Goal: Feedback & Contribution: Contribute content

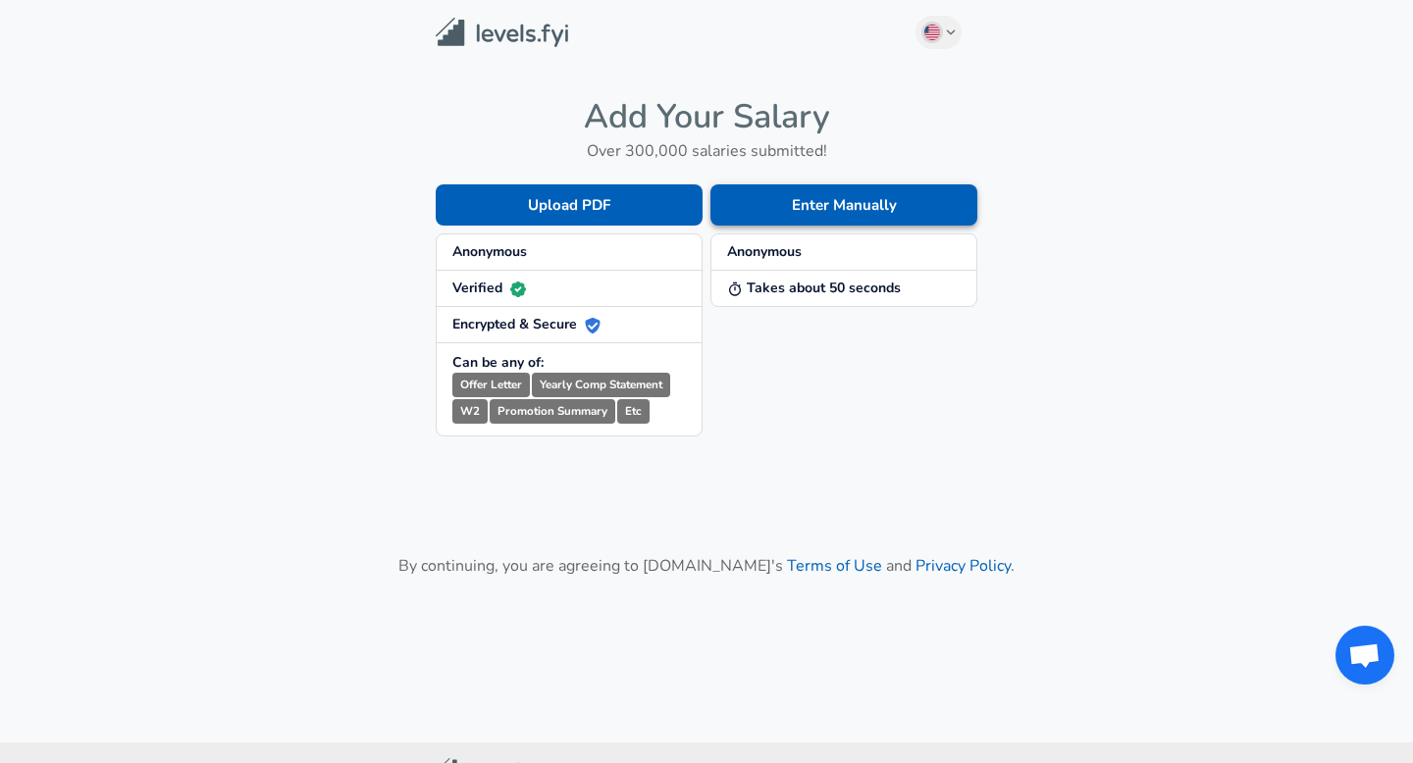
click at [812, 208] on button "Enter Manually" at bounding box center [843, 204] width 267 height 41
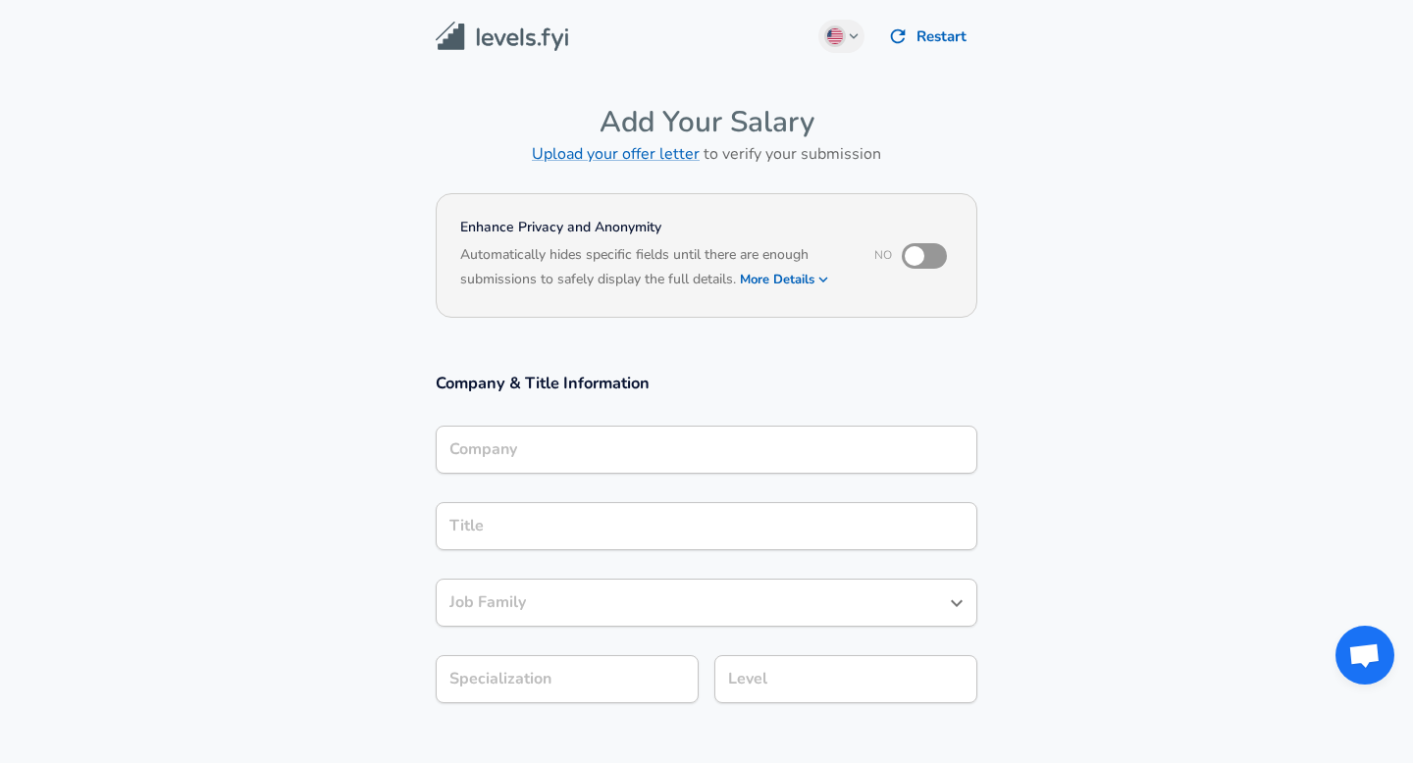
click at [919, 256] on input "checkbox" at bounding box center [914, 255] width 112 height 37
checkbox input "true"
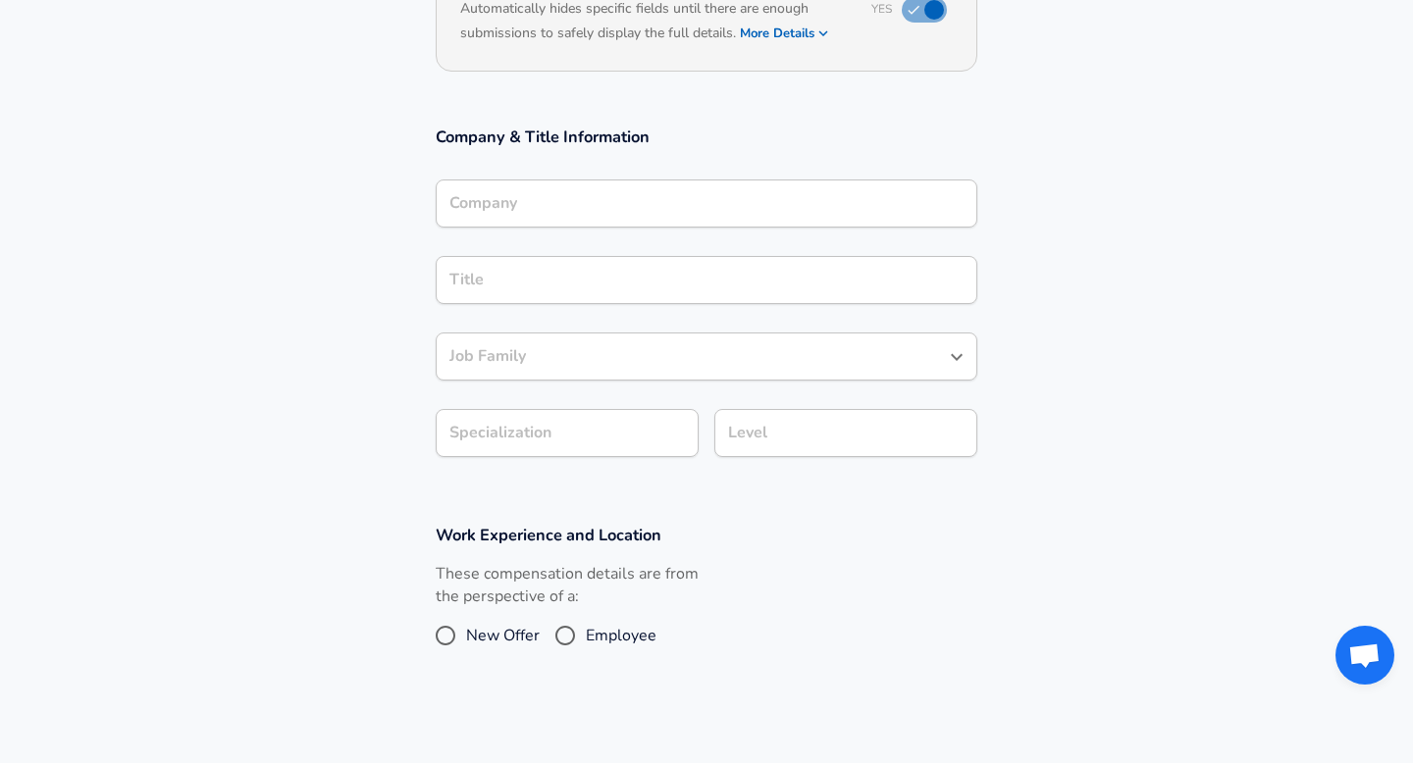
scroll to position [288, 0]
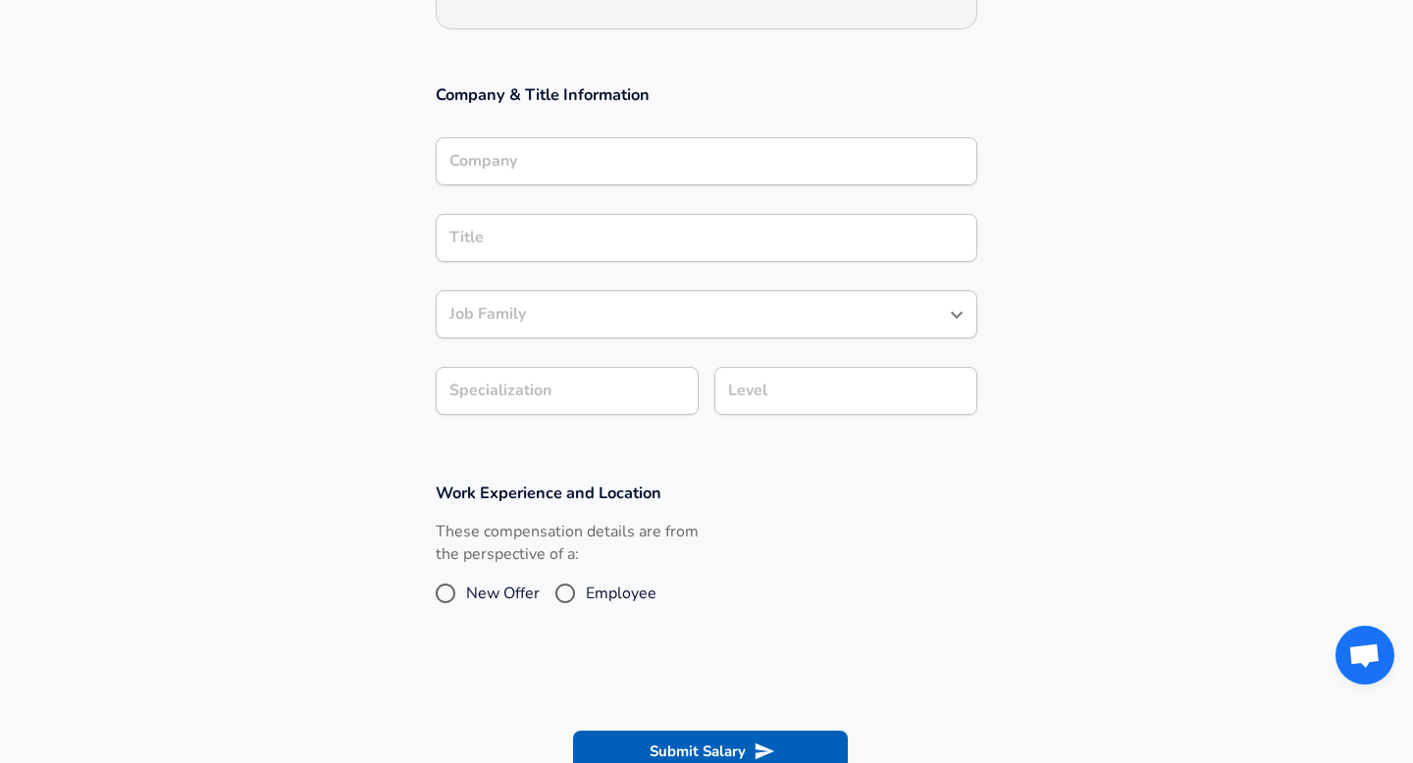
click at [556, 198] on div "Title Title" at bounding box center [707, 236] width 542 height 77
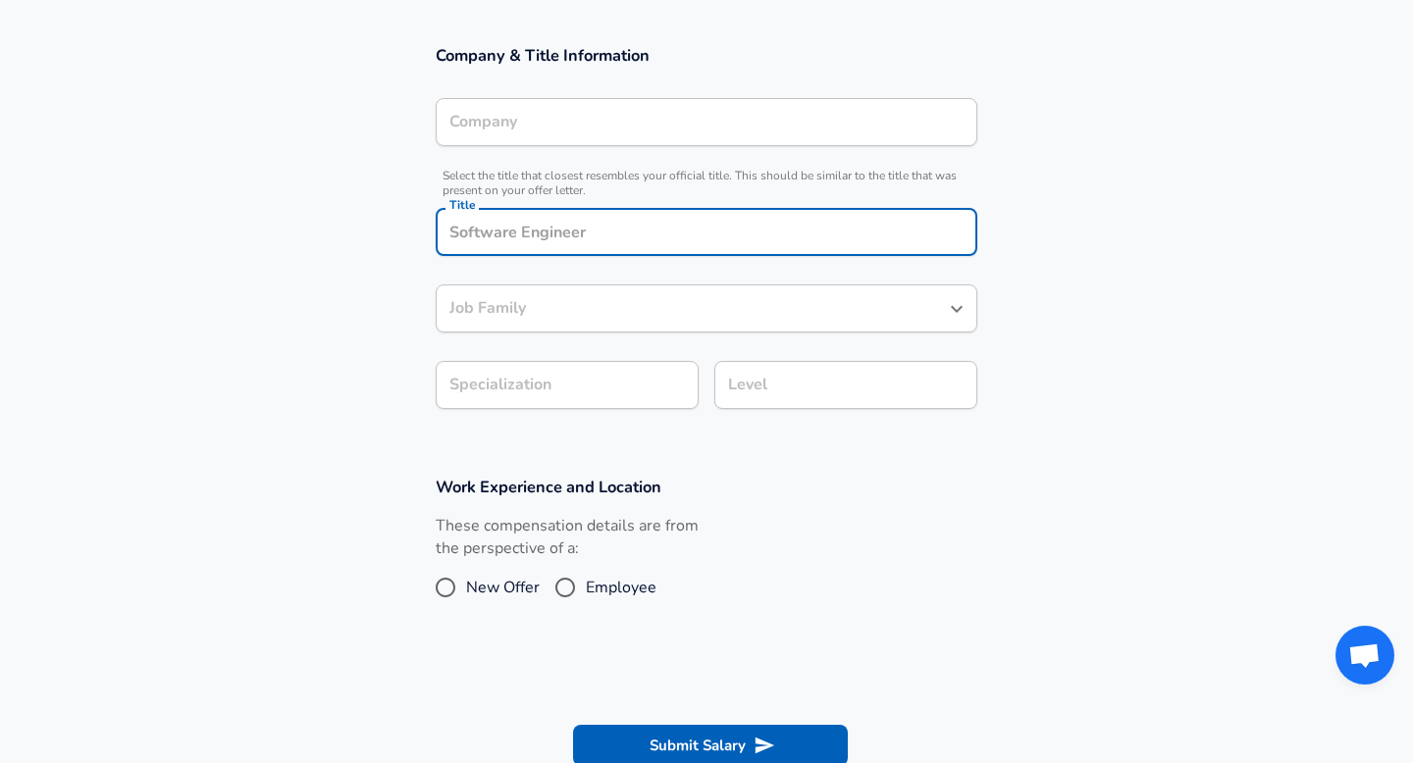
click at [505, 148] on div "Company Company" at bounding box center [707, 124] width 542 height 53
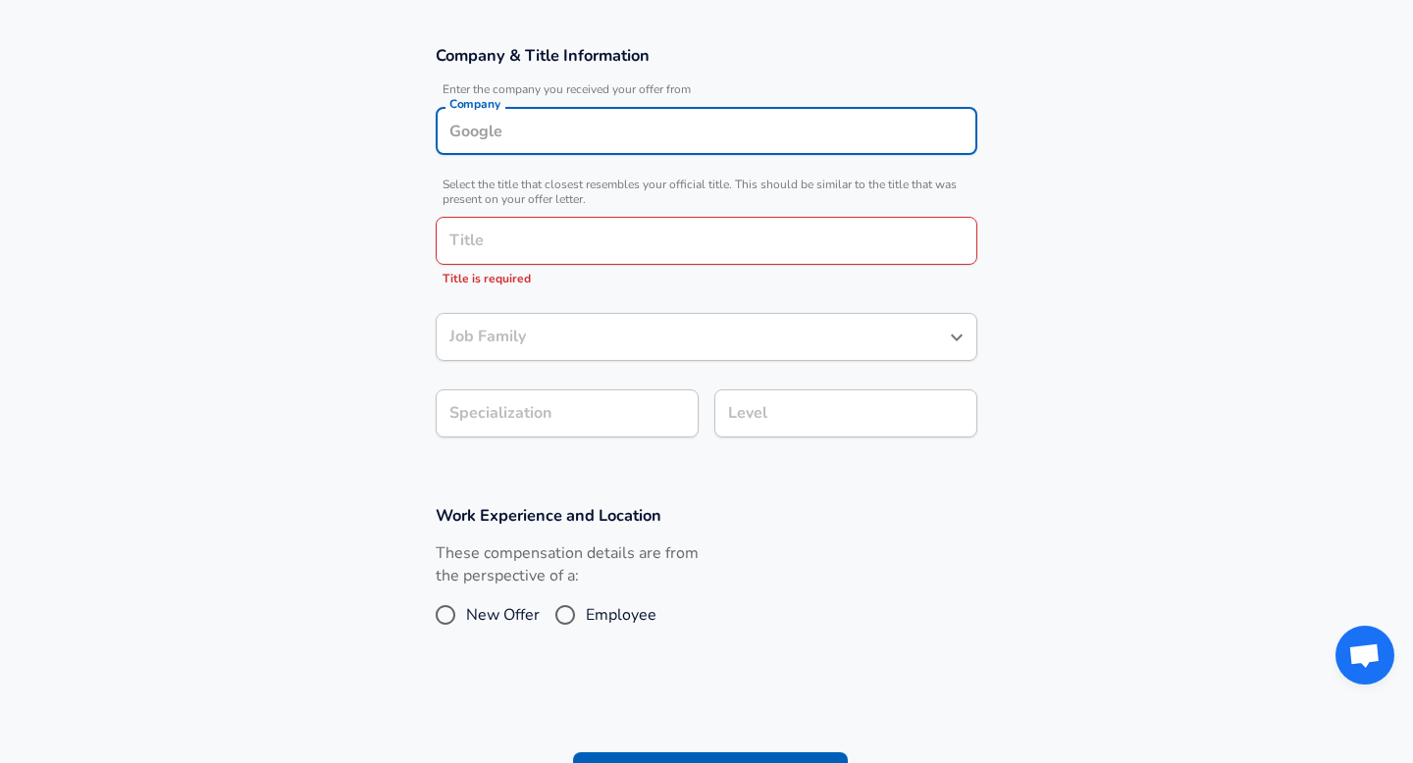
scroll to position [347, 0]
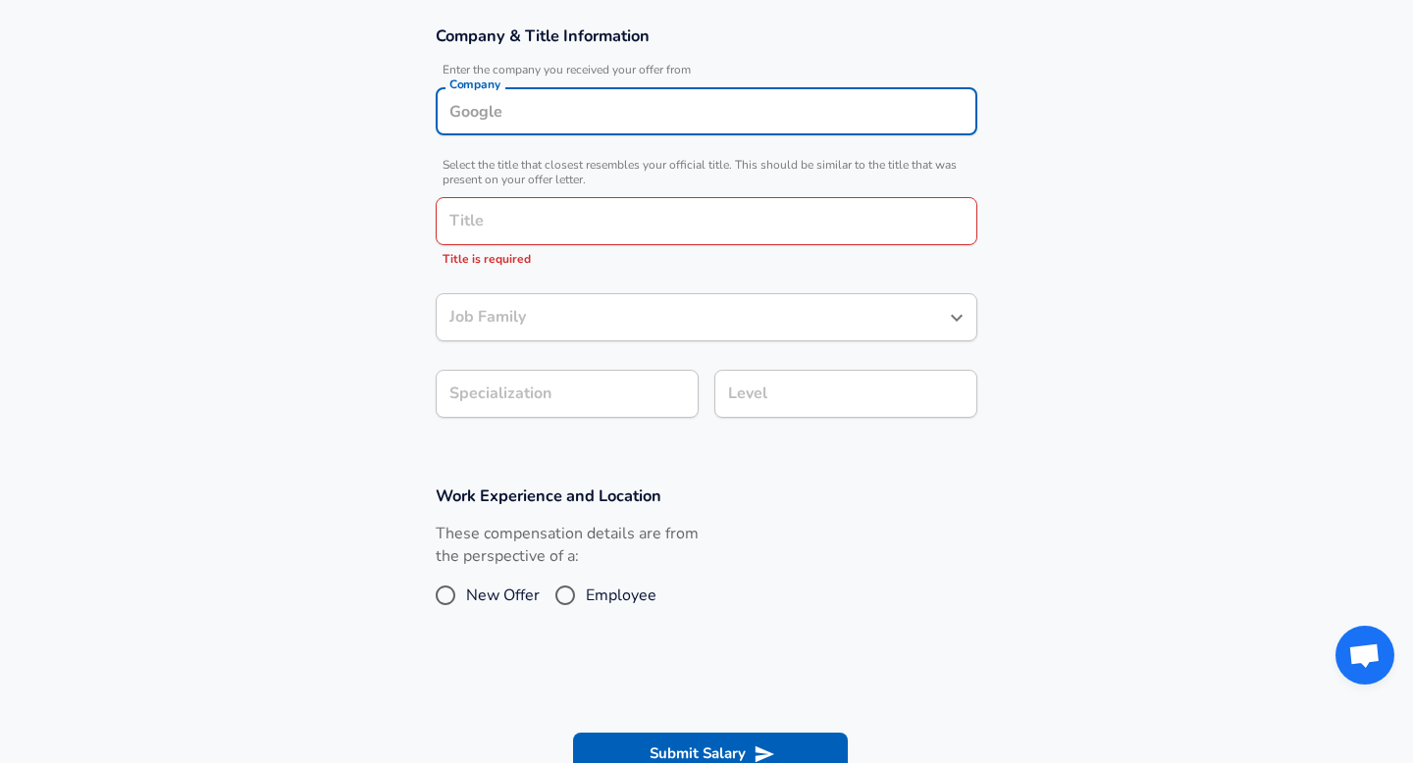
click at [497, 139] on div "Company Company" at bounding box center [707, 113] width 542 height 53
click at [505, 119] on input "Company" at bounding box center [706, 111] width 524 height 30
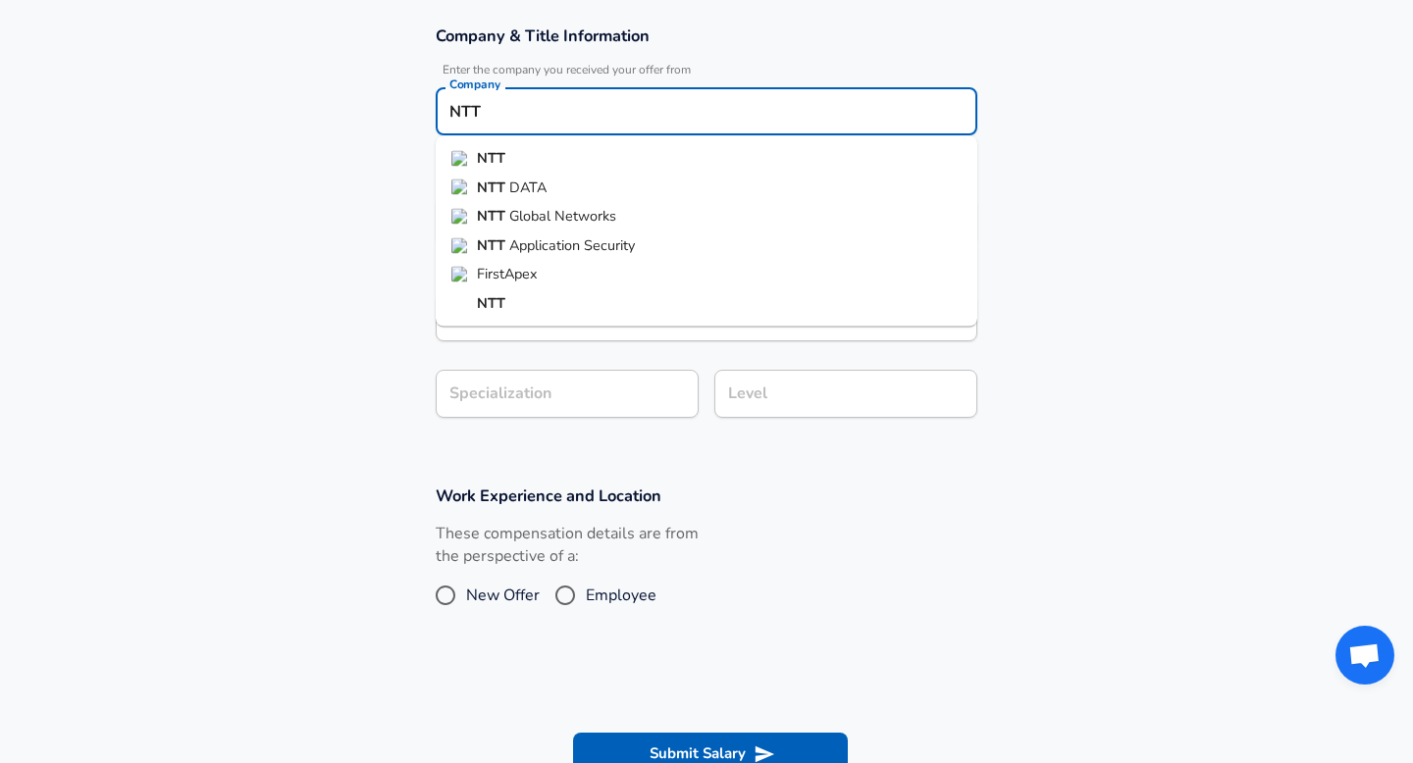
click at [520, 186] on span "DATA" at bounding box center [527, 187] width 37 height 20
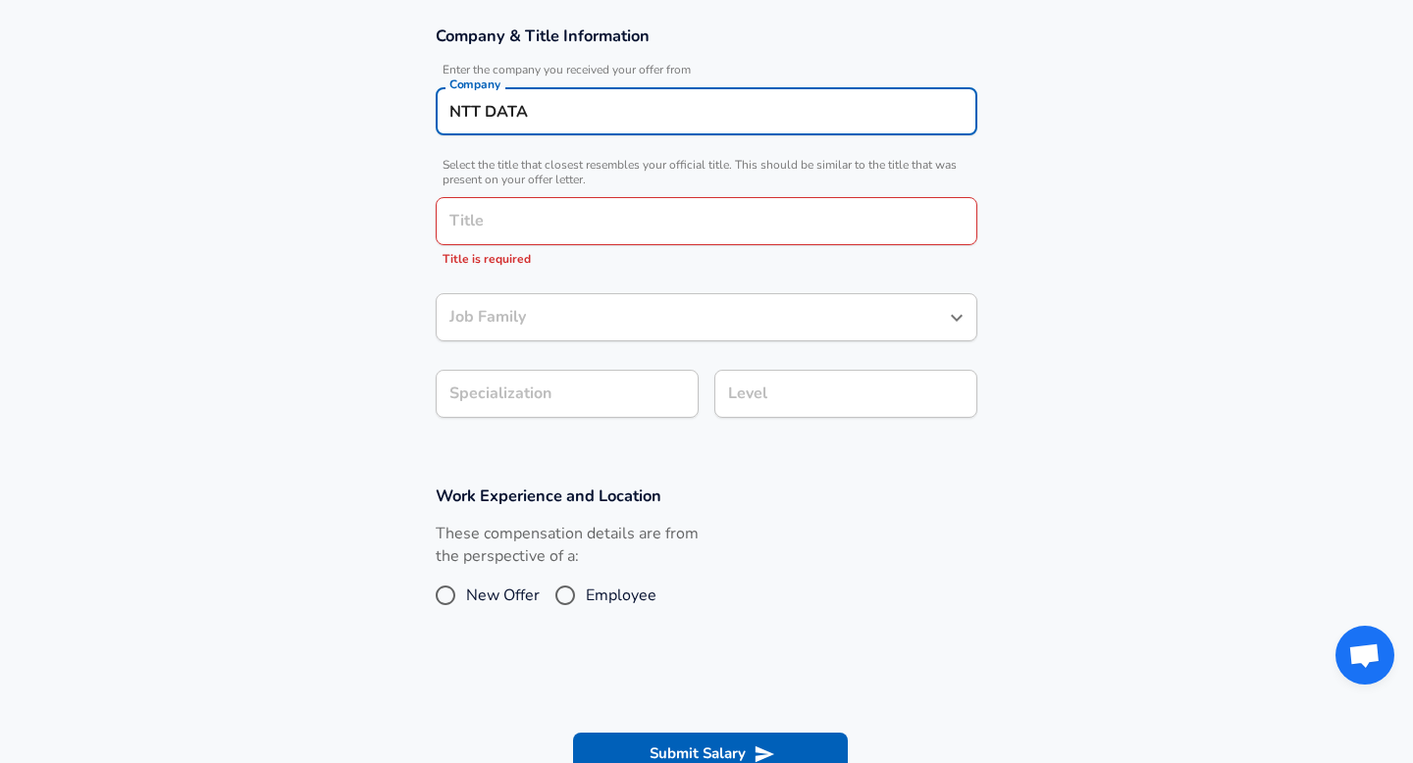
type input "NTT DATA"
click at [519, 233] on input "Title" at bounding box center [706, 221] width 524 height 30
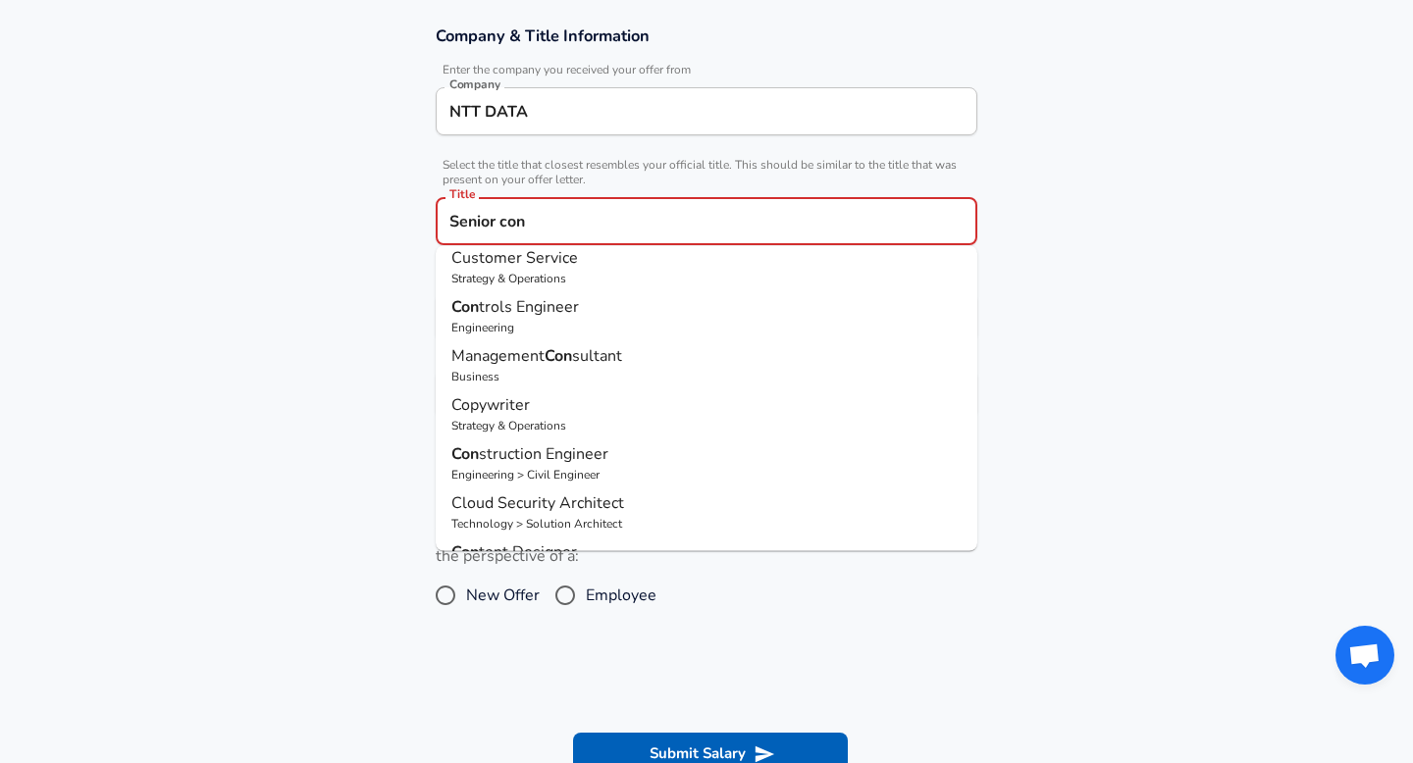
scroll to position [55, 0]
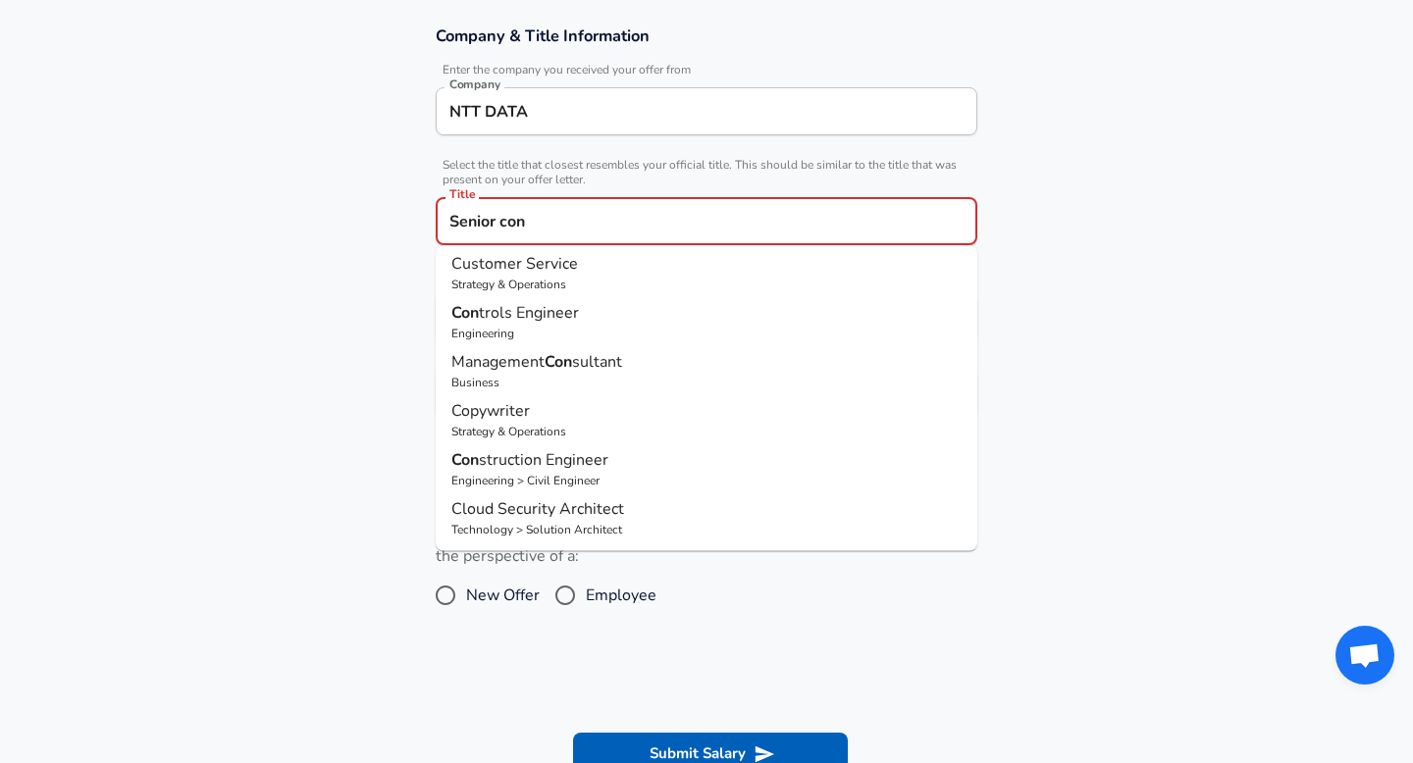
click at [605, 387] on p "Business" at bounding box center [706, 383] width 510 height 18
type input "Management Consultant"
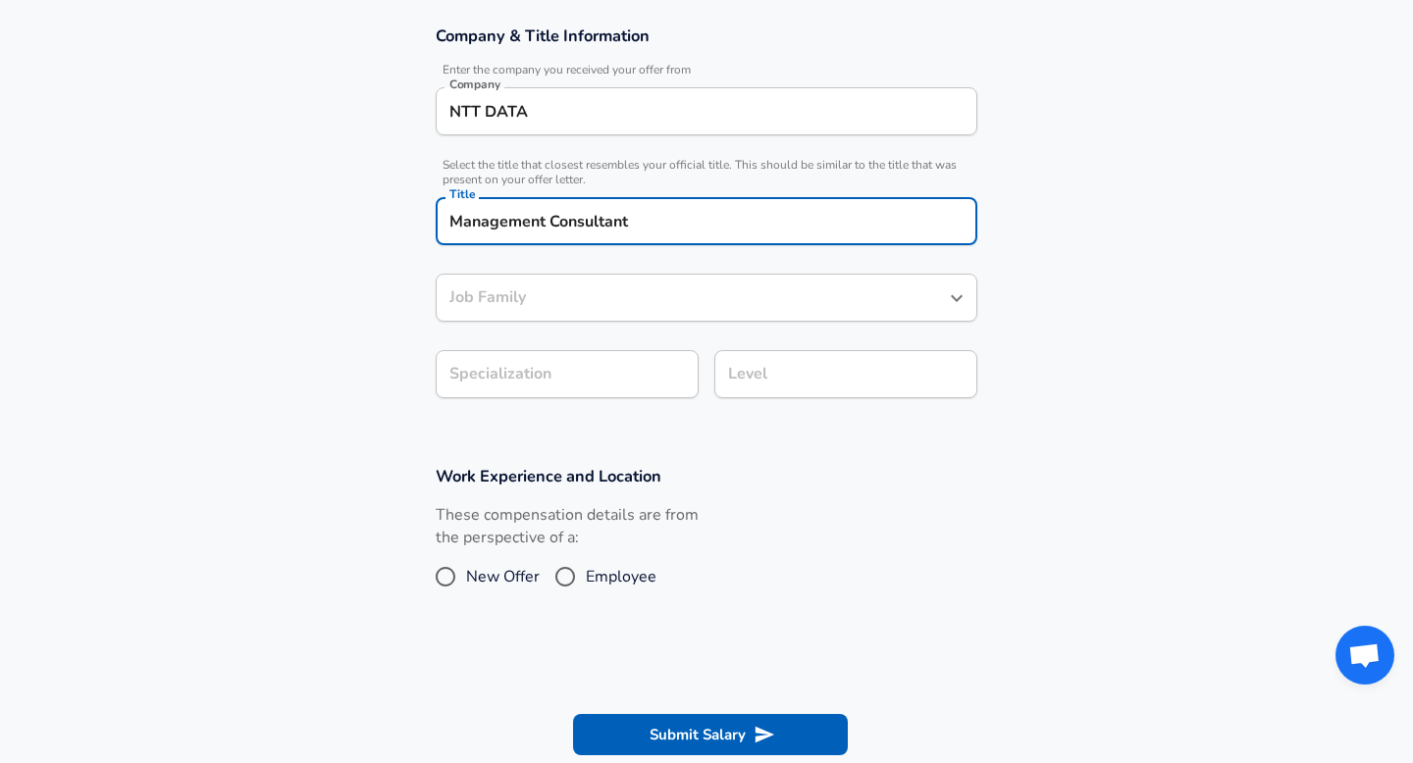
type input "Management Consultant"
click at [566, 370] on section "Company & Title Information Enter the company you received your offer from Comp…" at bounding box center [706, 222] width 1413 height 440
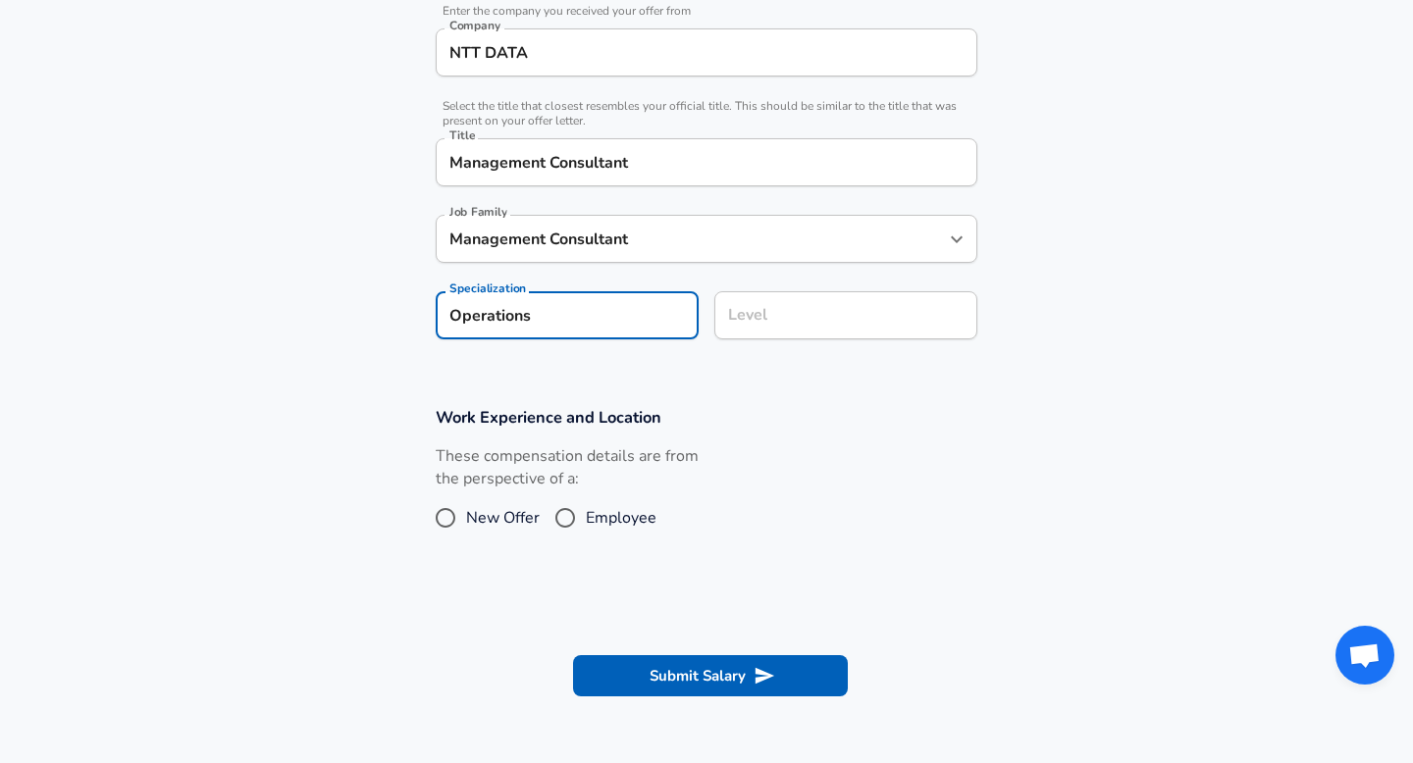
type input "Operations"
click at [812, 327] on input "Level" at bounding box center [845, 315] width 245 height 30
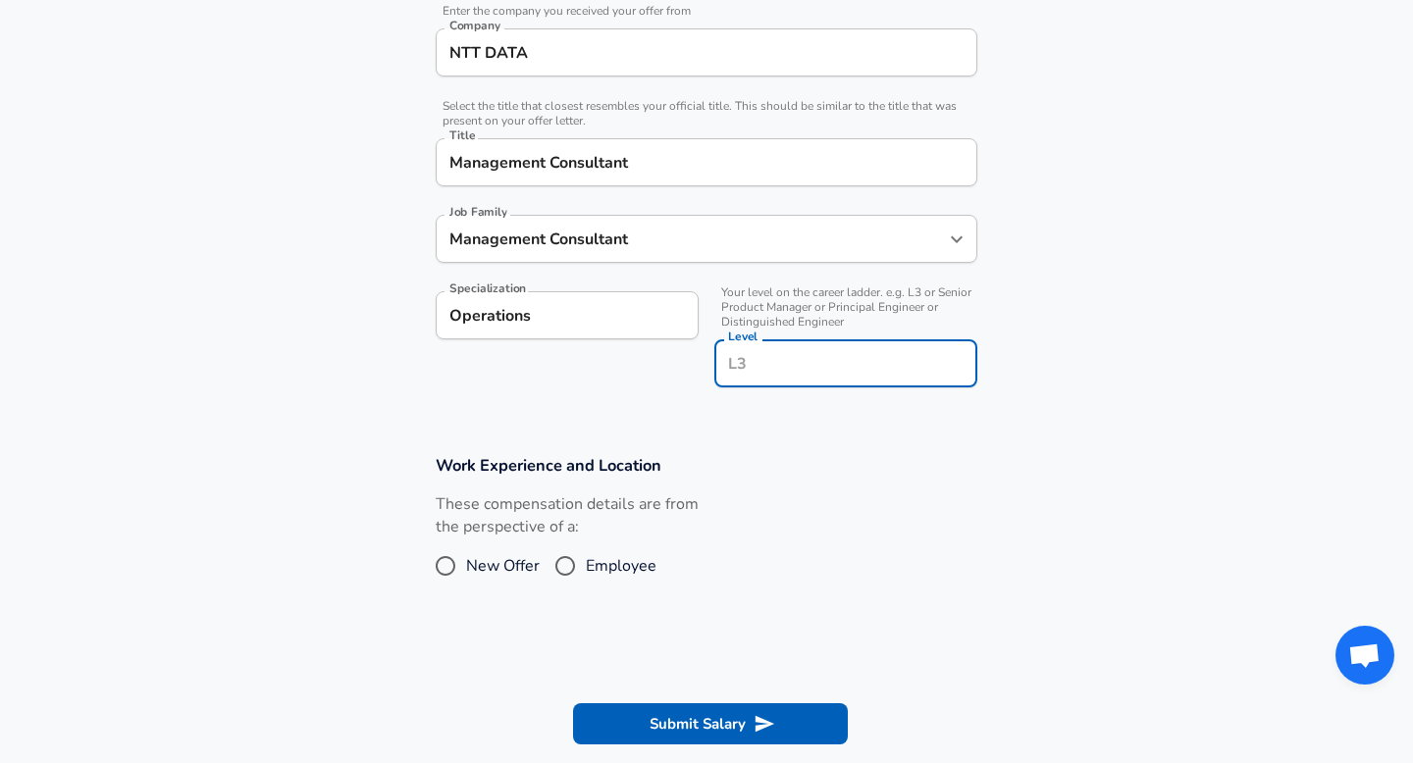
scroll to position [445, 0]
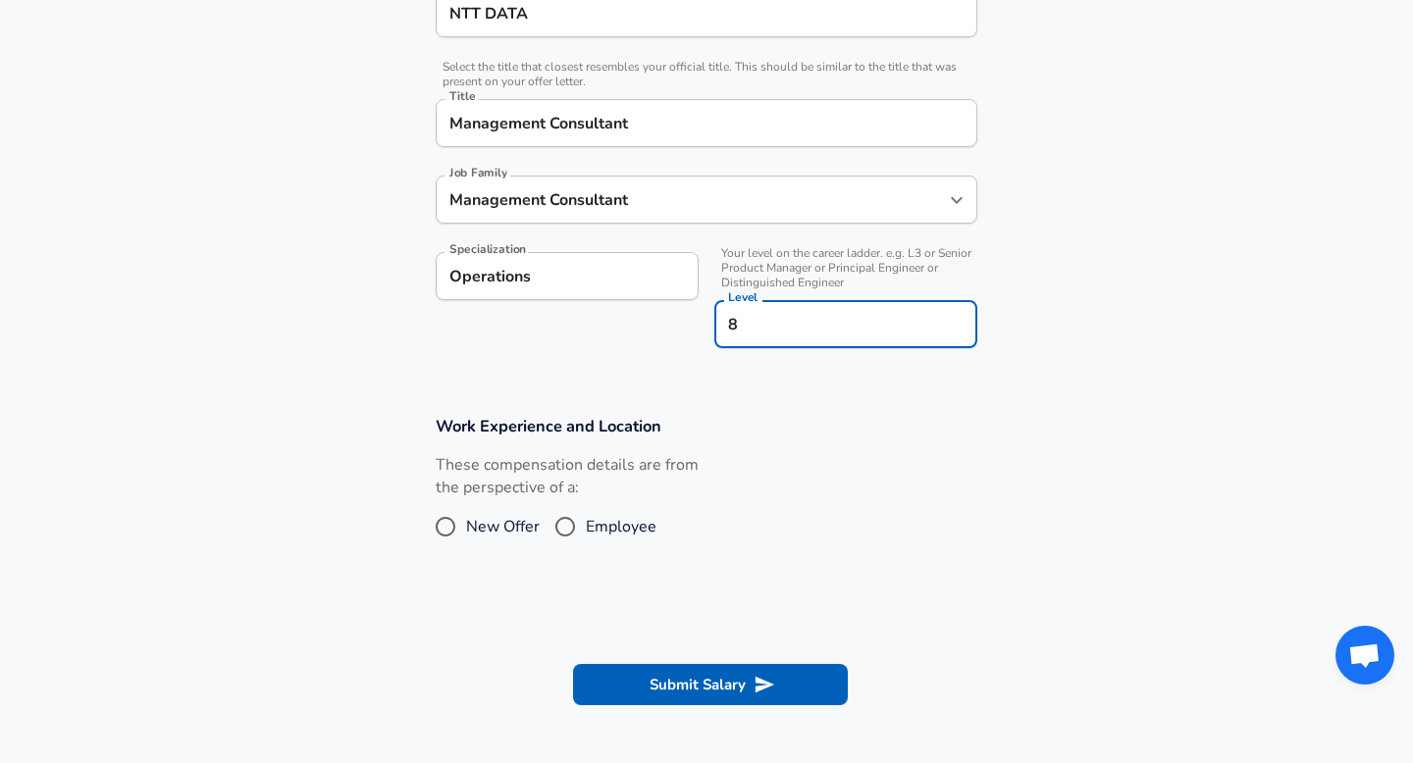
type input "8"
click at [780, 393] on section "Work Experience and Location These compensation details are from the perspectiv…" at bounding box center [706, 490] width 1413 height 196
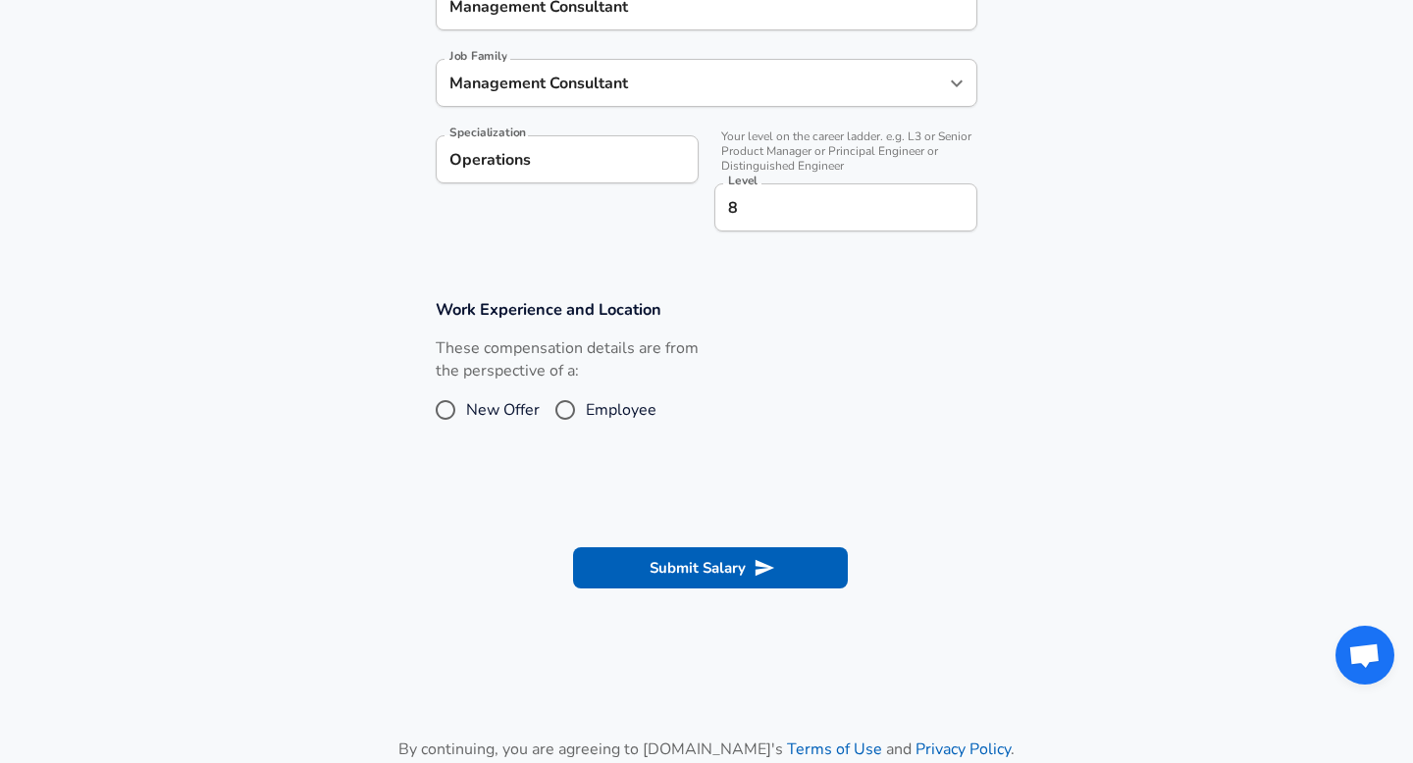
scroll to position [591, 0]
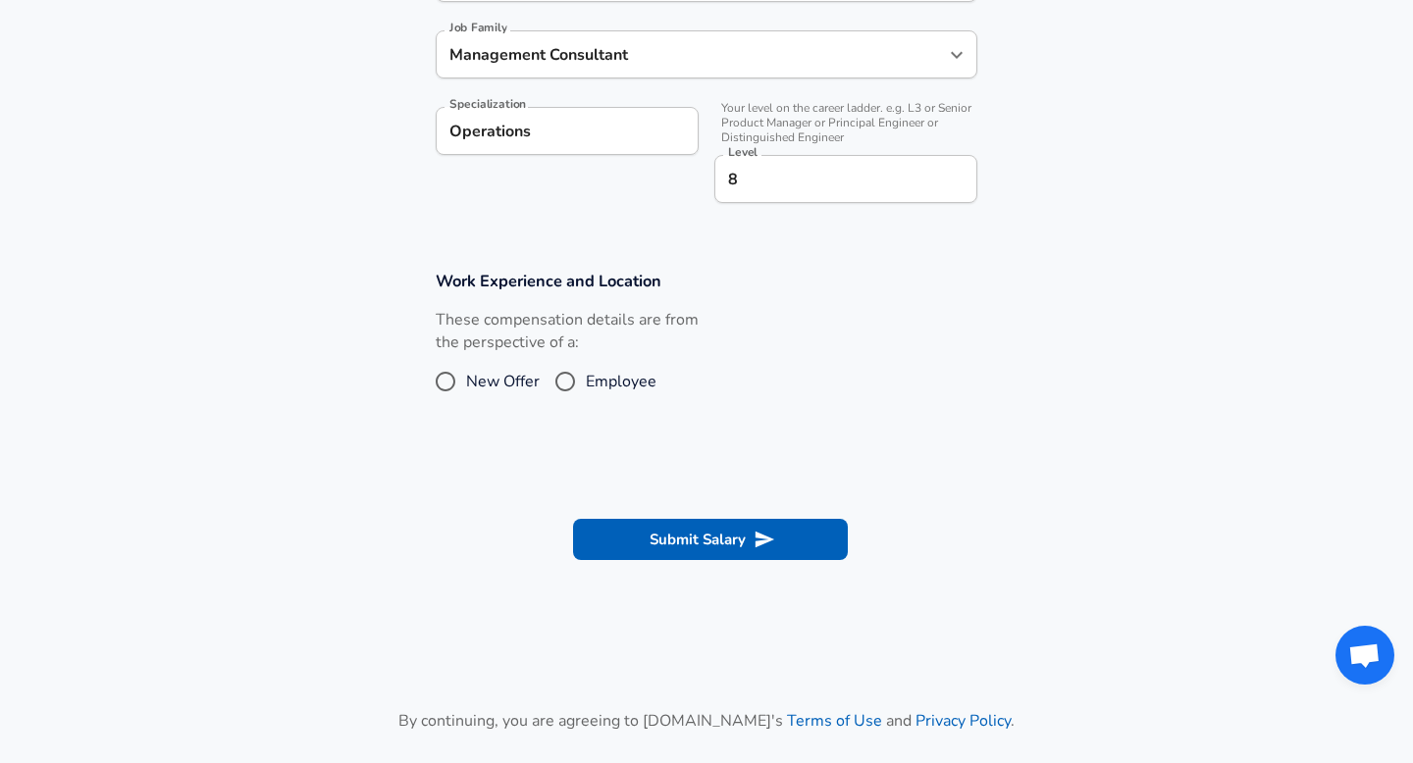
click at [461, 374] on input "New Offer" at bounding box center [445, 381] width 41 height 31
radio input "true"
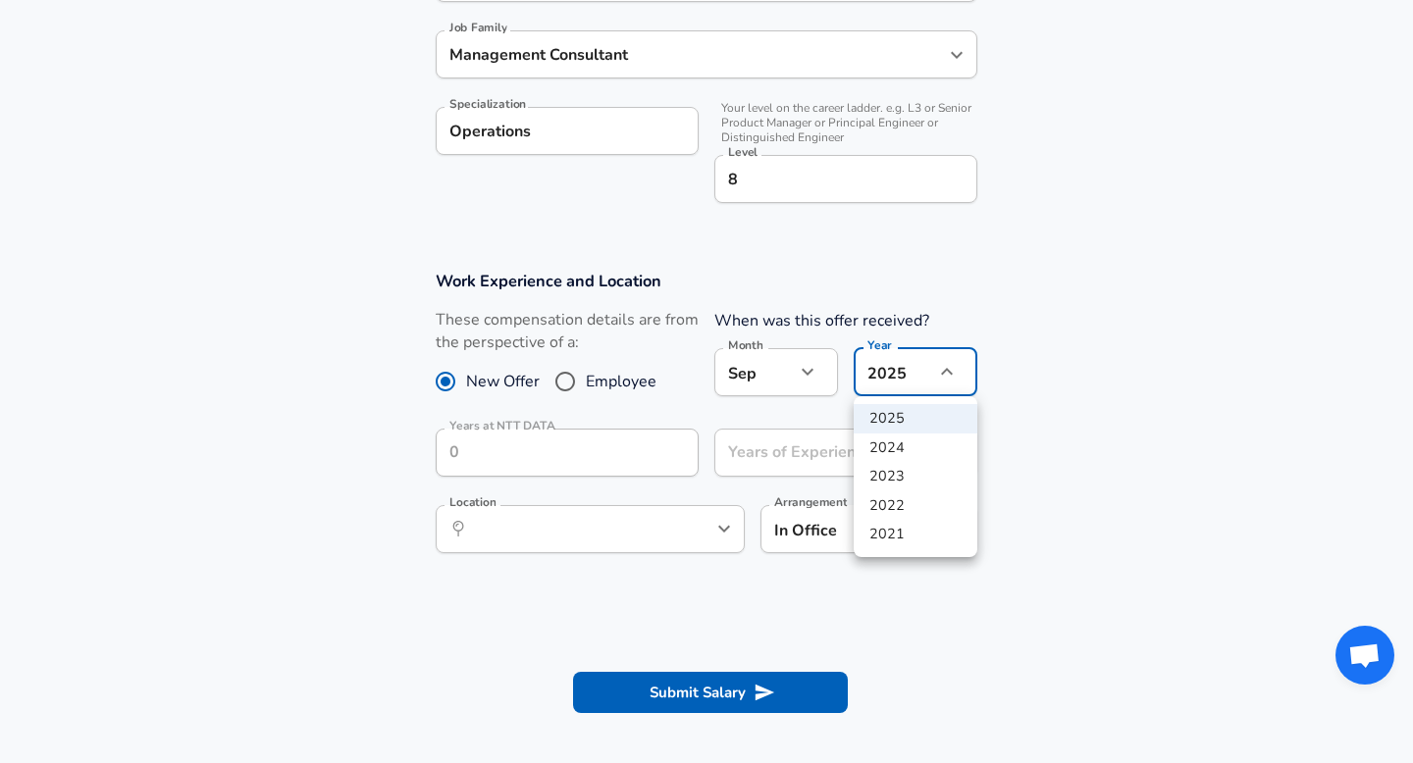
click at [904, 453] on li "2024" at bounding box center [915, 448] width 124 height 29
type input "2024"
click at [650, 703] on button "Submit Salary" at bounding box center [710, 692] width 275 height 41
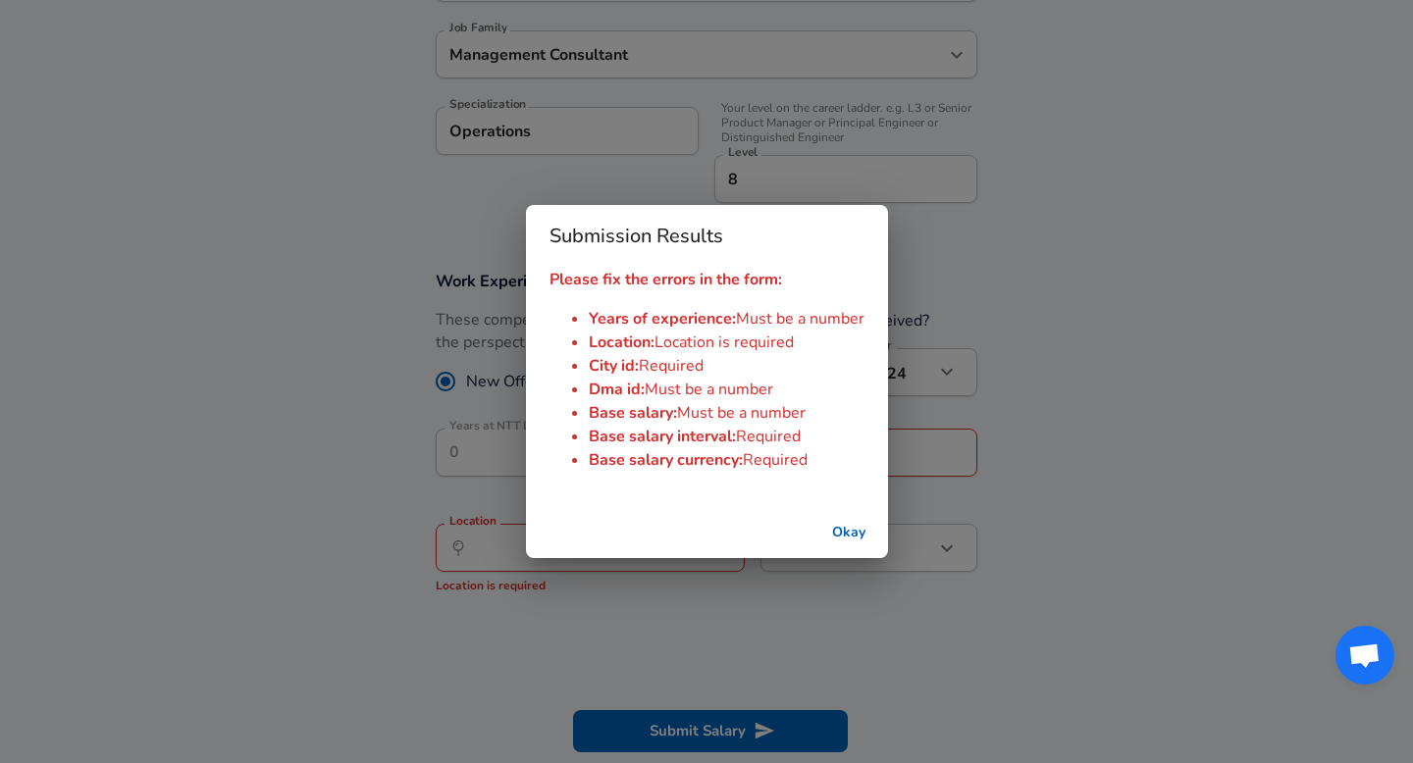
click at [858, 540] on button "Okay" at bounding box center [848, 533] width 63 height 36
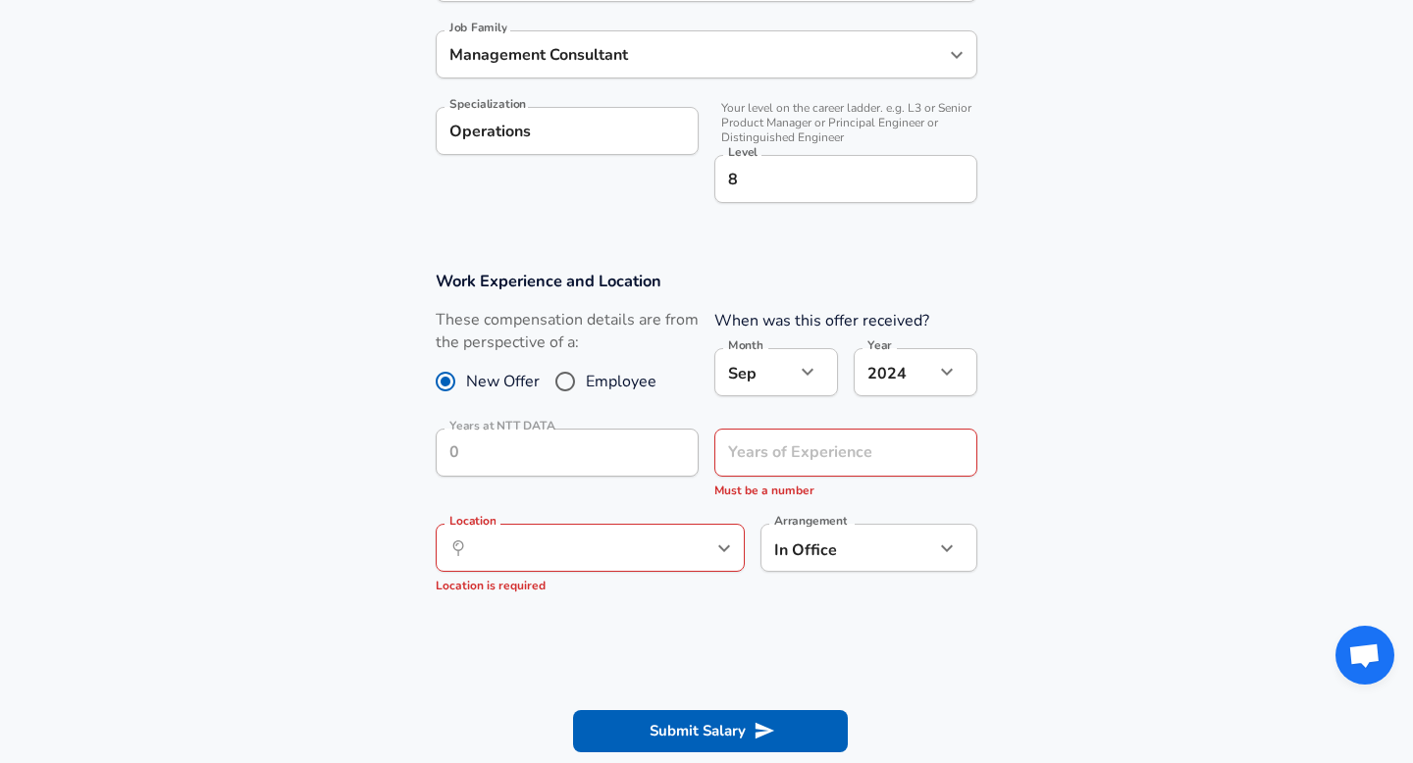
click at [571, 374] on input "Employee" at bounding box center [564, 381] width 41 height 31
radio input "true"
radio input "false"
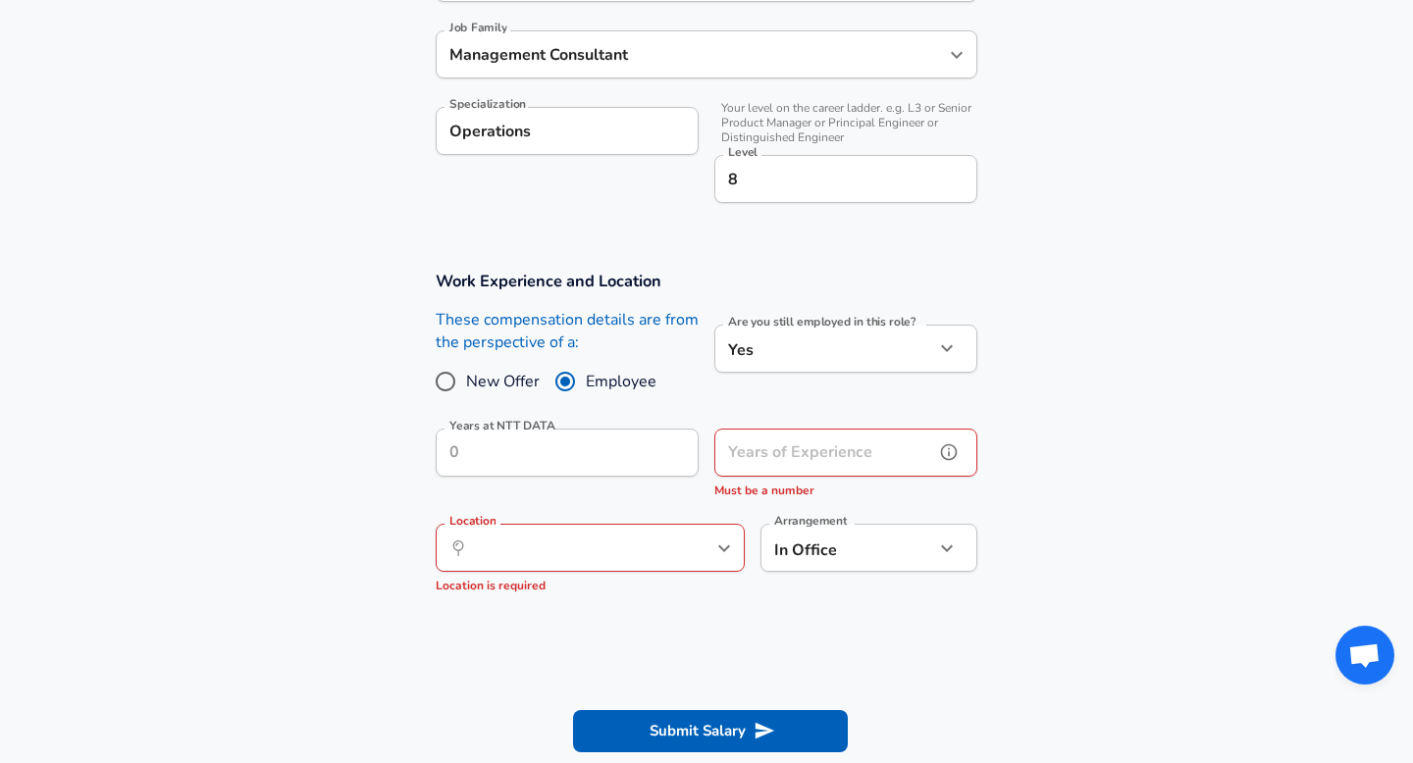
click at [801, 461] on input "Years of Experience" at bounding box center [824, 453] width 220 height 48
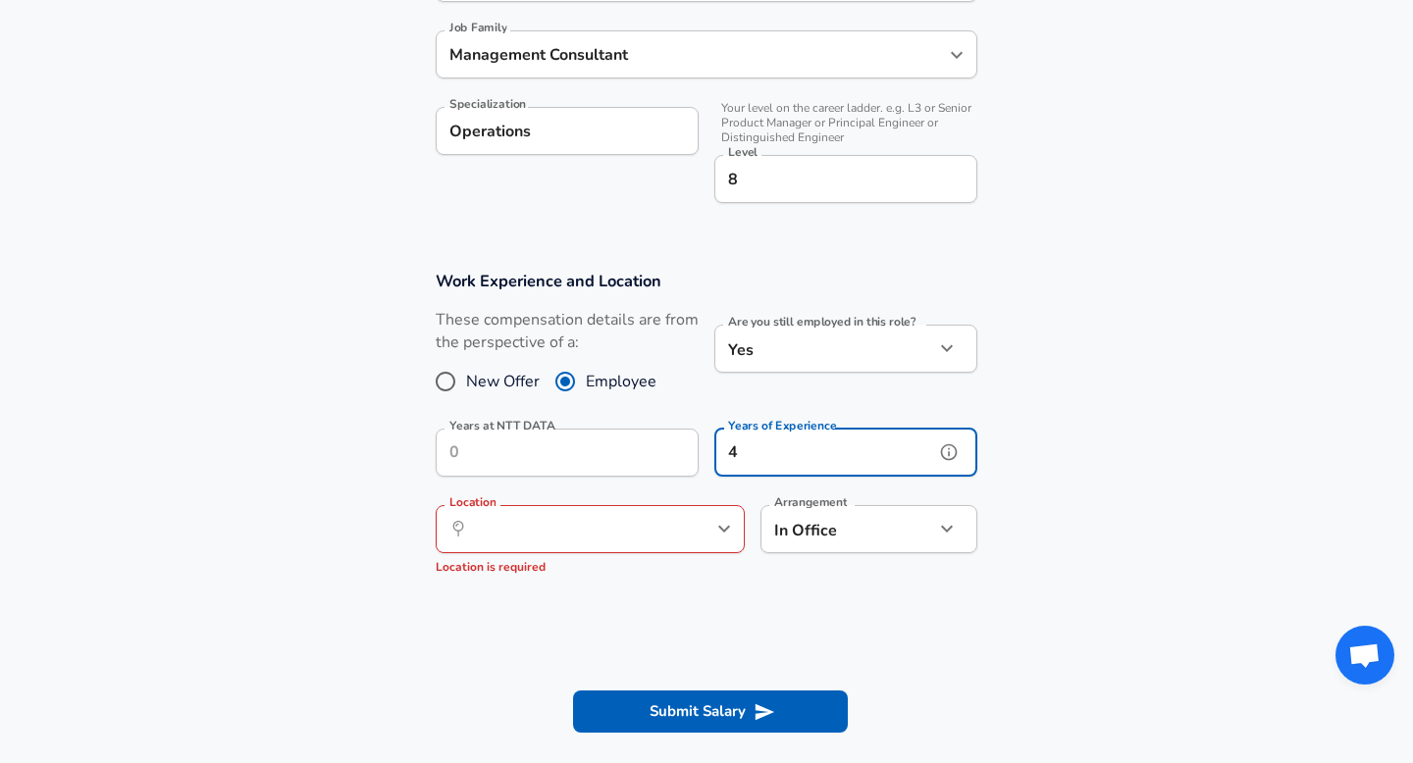
type input "4"
click at [557, 526] on input "Location" at bounding box center [568, 529] width 201 height 30
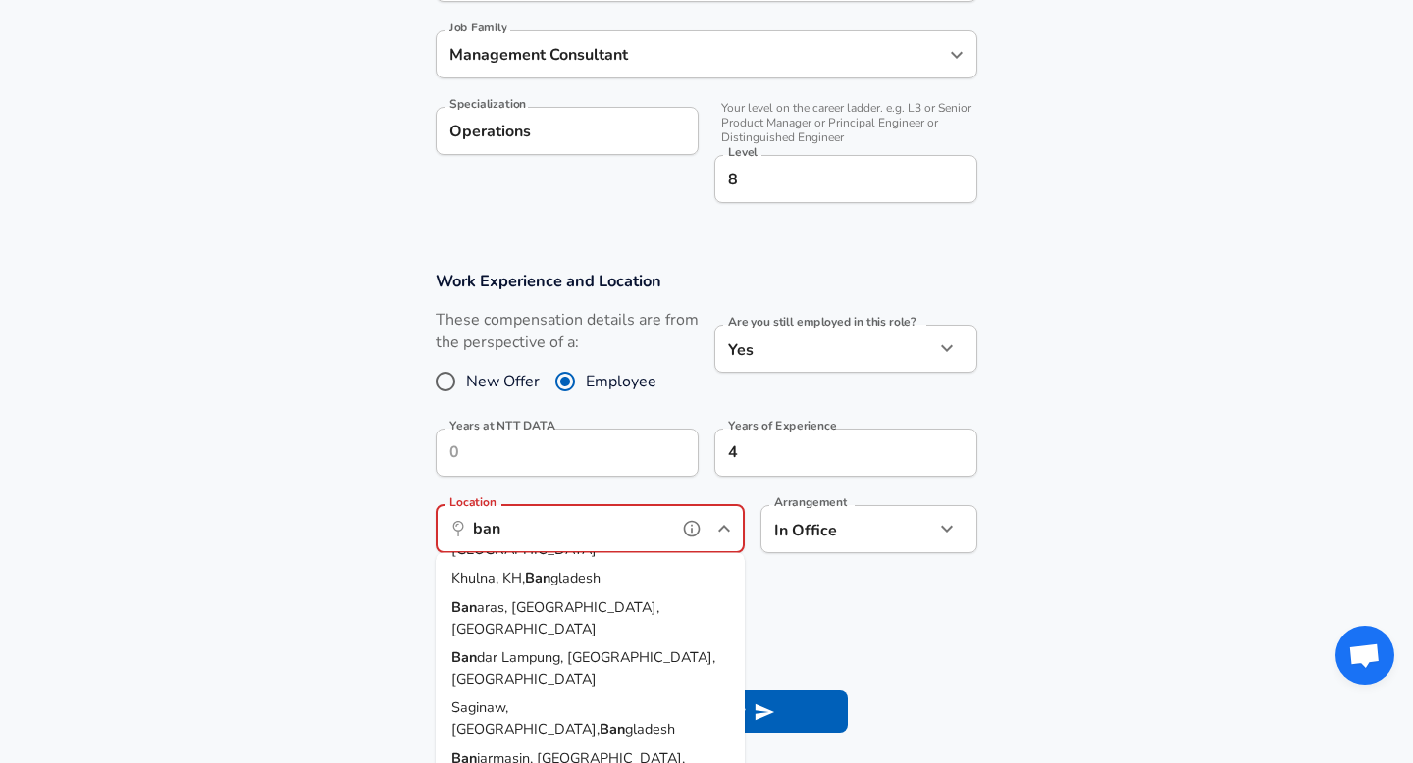
scroll to position [0, 0]
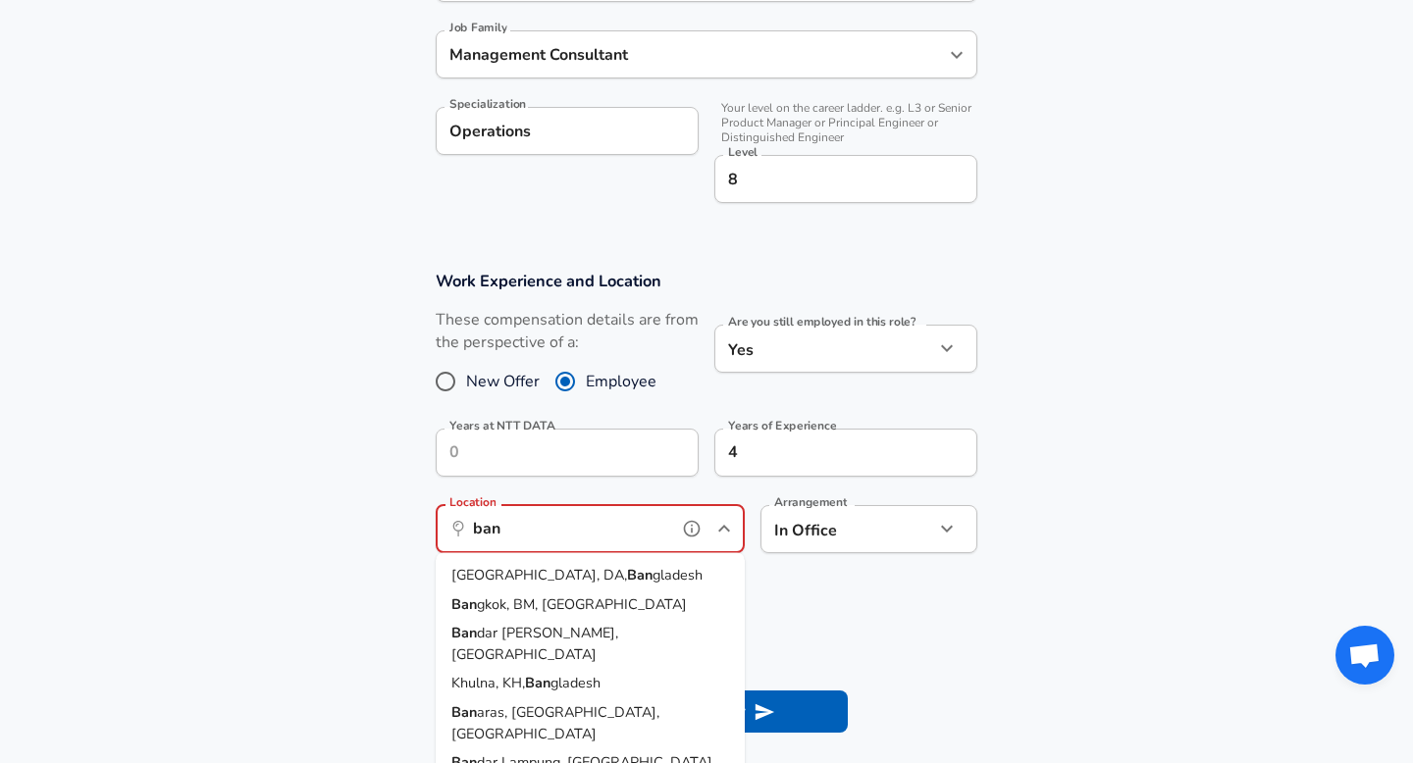
type input "ban"
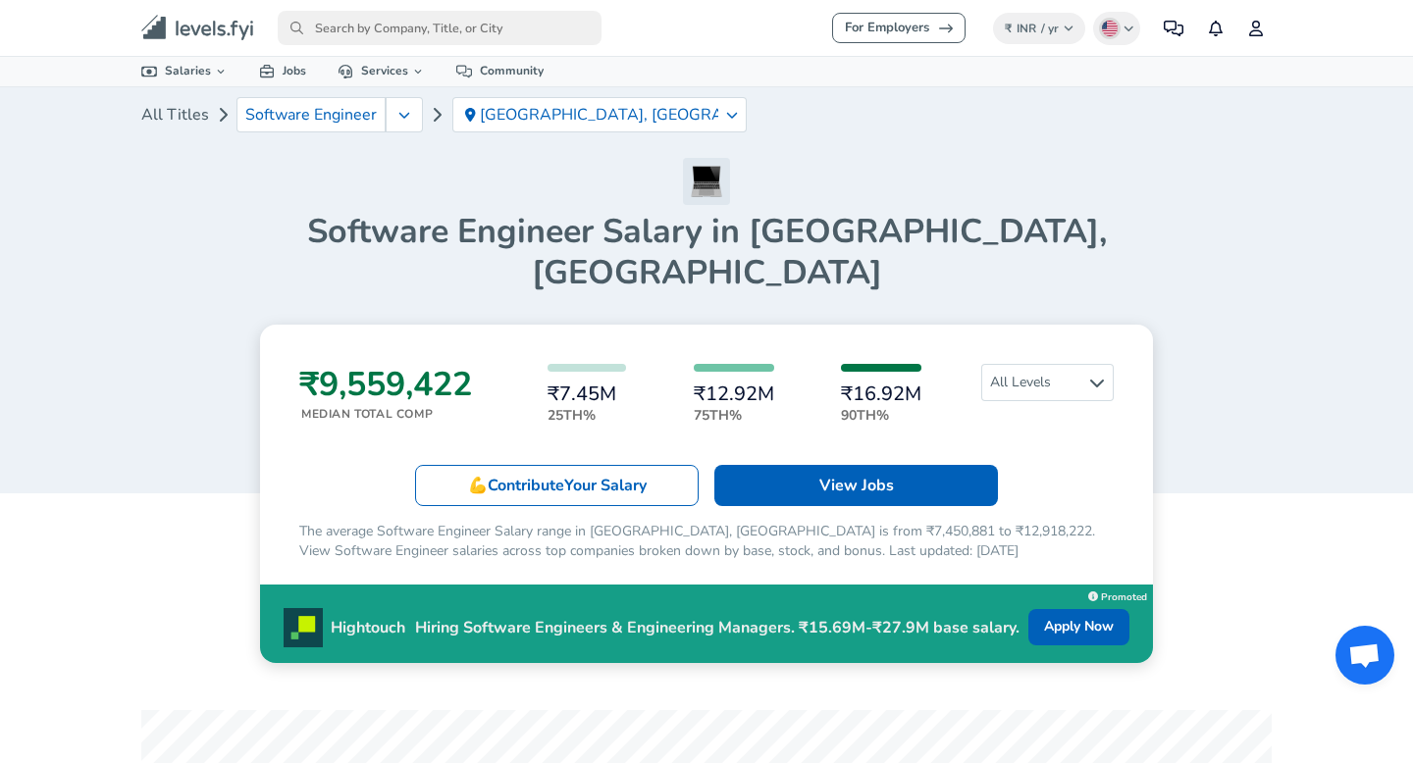
click at [408, 29] on input "primary" at bounding box center [440, 28] width 324 height 34
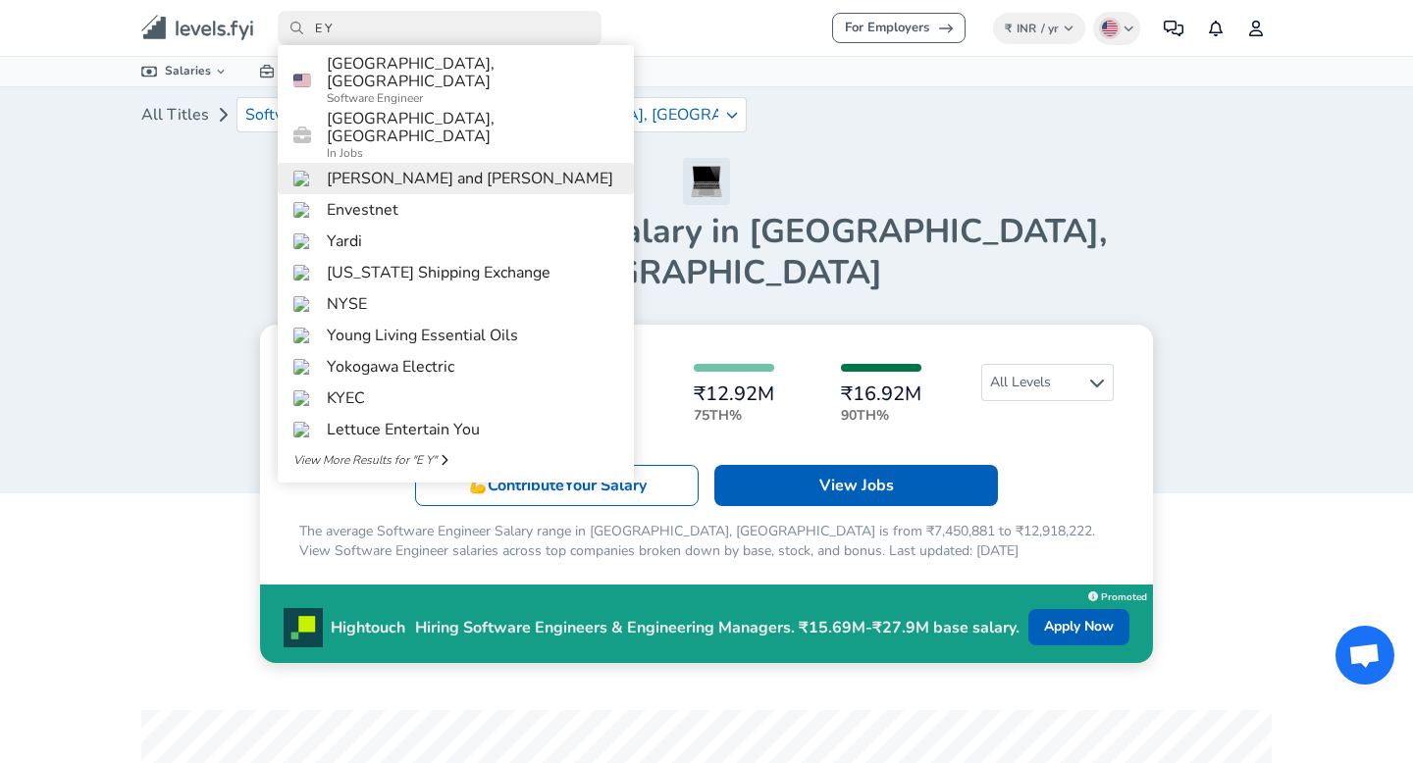
type input "E Y"
click at [423, 170] on h6 "[PERSON_NAME] and [PERSON_NAME]" at bounding box center [470, 179] width 286 height 18
